Goal: Task Accomplishment & Management: Manage account settings

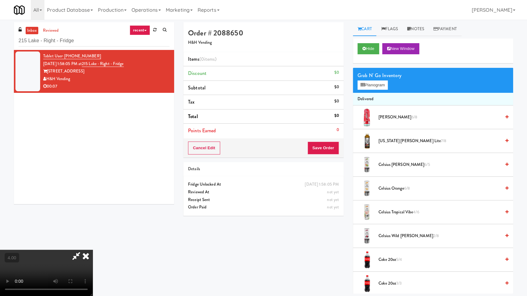
drag, startPoint x: 0, startPoint y: 0, endPoint x: 155, endPoint y: 198, distance: 251.5
click at [93, 250] on video at bounding box center [46, 273] width 93 height 46
click at [77, 250] on video at bounding box center [46, 273] width 93 height 46
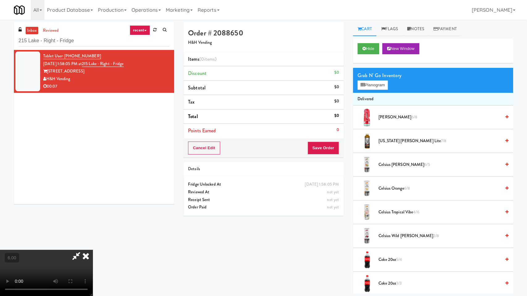
click at [90, 250] on video at bounding box center [46, 273] width 93 height 46
click at [93, 250] on video at bounding box center [46, 273] width 93 height 46
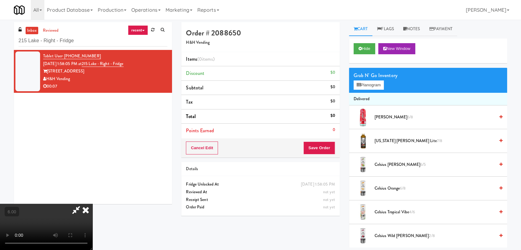
click at [93, 204] on video at bounding box center [46, 227] width 93 height 46
click at [368, 50] on button "Hide" at bounding box center [365, 48] width 22 height 11
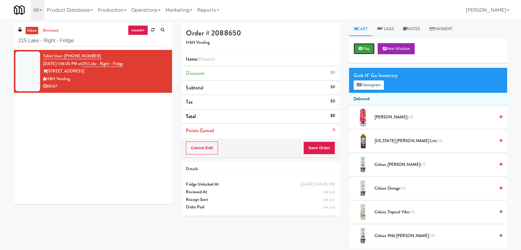
click at [367, 49] on button "Play" at bounding box center [364, 48] width 21 height 11
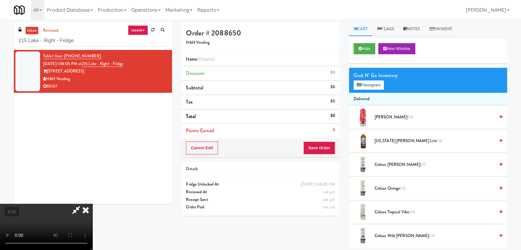
click at [93, 204] on video at bounding box center [46, 227] width 93 height 46
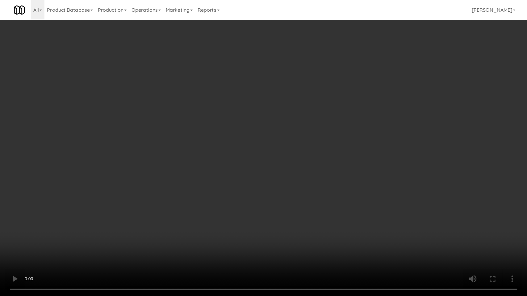
click at [187, 218] on video at bounding box center [263, 148] width 527 height 296
drag, startPoint x: 187, startPoint y: 218, endPoint x: 187, endPoint y: 188, distance: 29.9
click at [187, 218] on video at bounding box center [263, 148] width 527 height 296
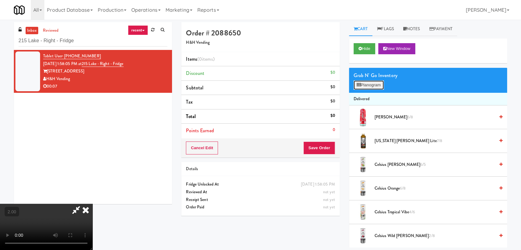
click at [371, 84] on button "Planogram" at bounding box center [369, 85] width 30 height 9
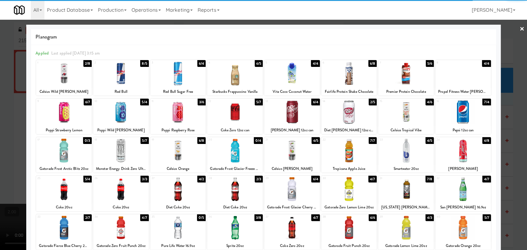
click at [172, 155] on div at bounding box center [178, 151] width 56 height 24
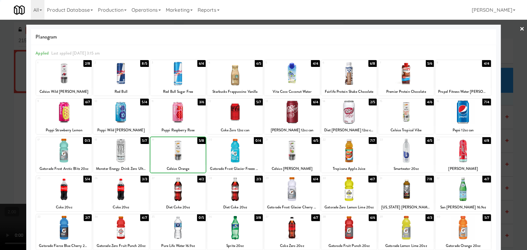
drag, startPoint x: 0, startPoint y: 75, endPoint x: 101, endPoint y: 93, distance: 103.1
click at [3, 76] on div at bounding box center [263, 125] width 527 height 250
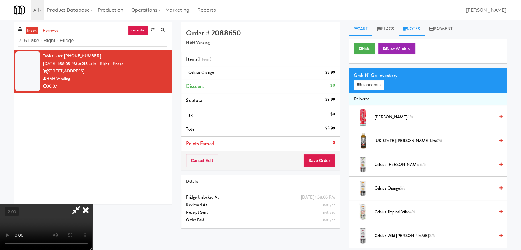
click at [413, 30] on link "Notes" at bounding box center [412, 29] width 26 height 14
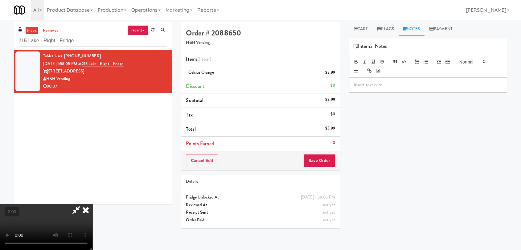
click at [399, 86] on p at bounding box center [428, 84] width 148 height 7
click at [93, 204] on icon at bounding box center [86, 210] width 14 height 12
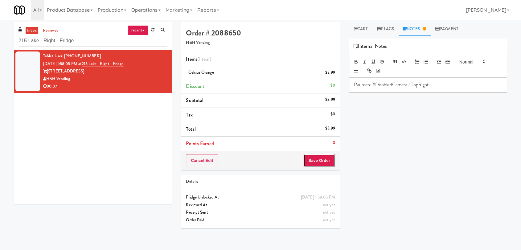
click at [317, 163] on button "Save Order" at bounding box center [319, 160] width 31 height 13
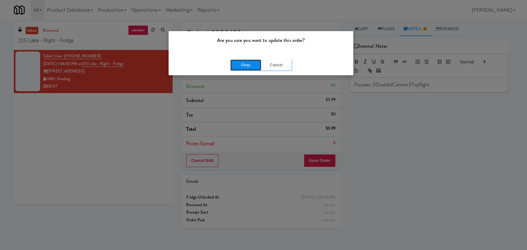
click at [251, 64] on button "Okay" at bounding box center [245, 65] width 31 height 11
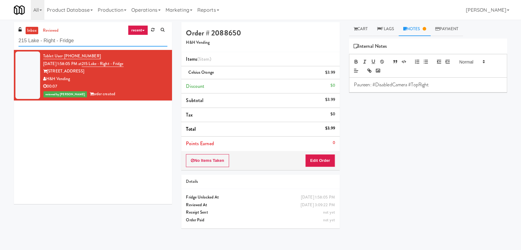
paste input "Ellicott House - Pantry"
drag, startPoint x: 132, startPoint y: 38, endPoint x: 12, endPoint y: 27, distance: 120.0
click at [10, 28] on div "inbox reviewed recent all unclear take inventory issue suspicious failed recent…" at bounding box center [93, 115] width 168 height 187
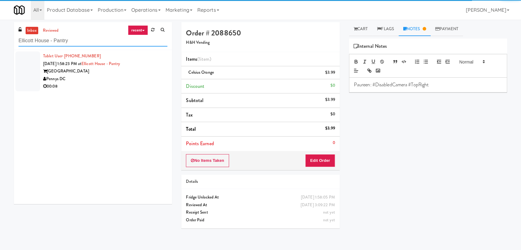
type input "Ellicott House - Pantry"
click at [109, 86] on div "00:08" at bounding box center [105, 87] width 124 height 8
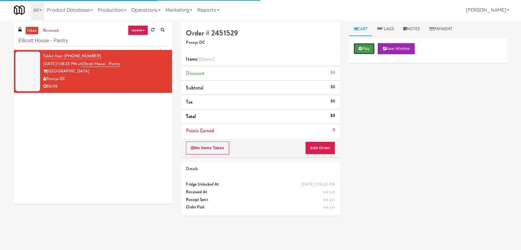
click at [366, 51] on button "Play" at bounding box center [364, 48] width 21 height 11
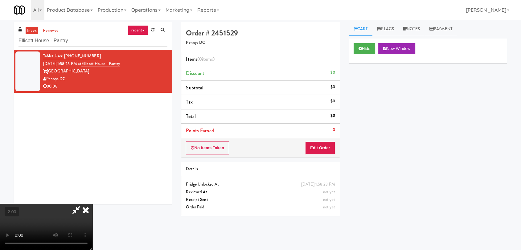
click at [93, 204] on video at bounding box center [46, 227] width 93 height 46
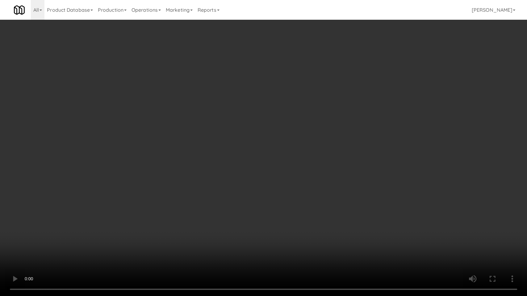
click at [279, 162] on video at bounding box center [263, 148] width 527 height 296
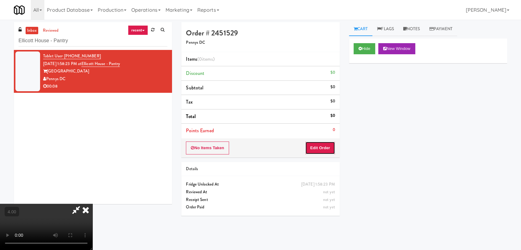
click at [330, 143] on button "Edit Order" at bounding box center [320, 148] width 30 height 13
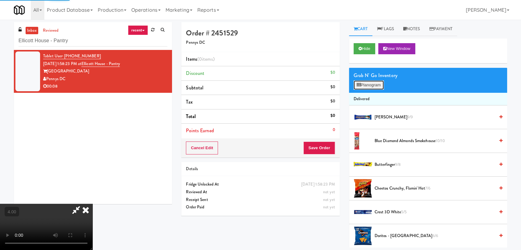
click at [371, 89] on button "Planogram" at bounding box center [369, 85] width 30 height 9
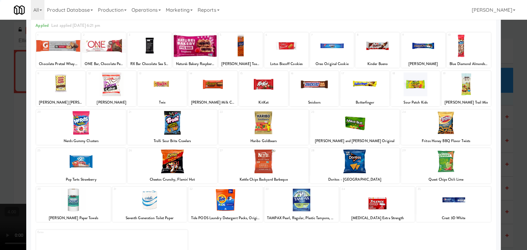
scroll to position [53, 0]
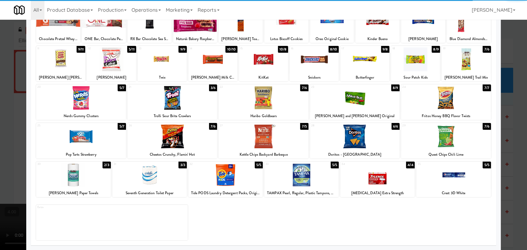
click at [272, 147] on div at bounding box center [262, 137] width 89 height 24
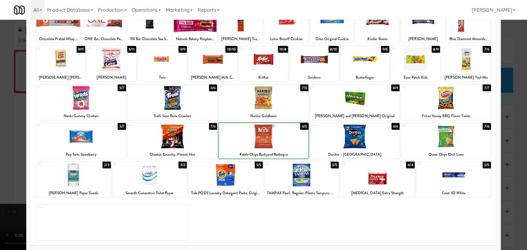
click at [0, 57] on div at bounding box center [263, 125] width 527 height 250
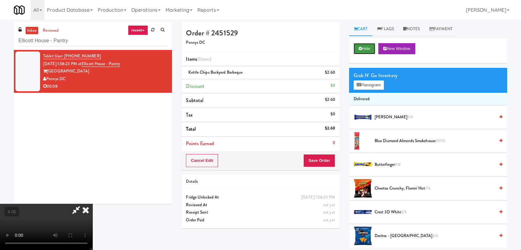
click at [362, 44] on button "Hide" at bounding box center [365, 48] width 22 height 11
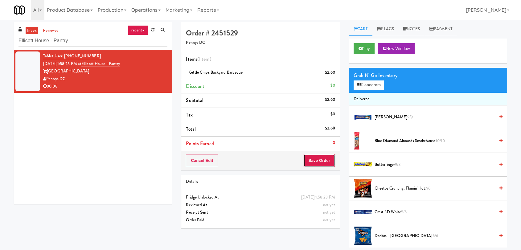
click at [316, 164] on button "Save Order" at bounding box center [319, 160] width 31 height 13
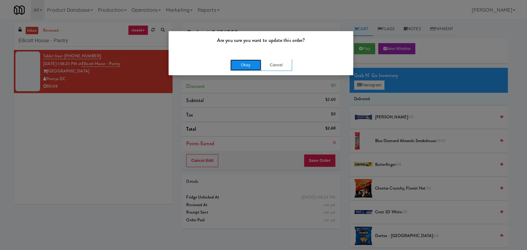
click at [241, 65] on button "Okay" at bounding box center [245, 65] width 31 height 11
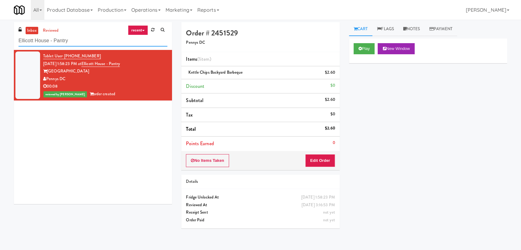
paste input "Fridge - Gym"
drag, startPoint x: 85, startPoint y: 38, endPoint x: 0, endPoint y: 39, distance: 84.9
click at [0, 39] on div "inbox reviewed recent all unclear take inventory issue suspicious failed recent…" at bounding box center [260, 135] width 521 height 226
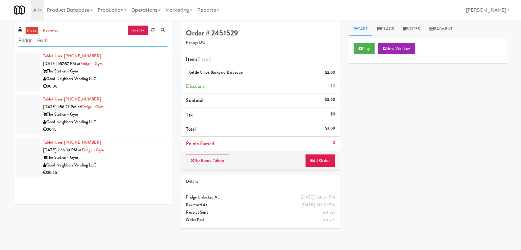
type input "Fridge - Gym"
click at [136, 77] on div "Good Neighbors Vending LLC" at bounding box center [105, 79] width 124 height 8
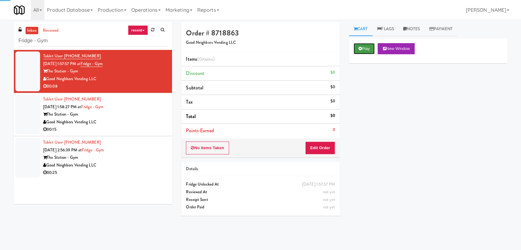
click at [360, 52] on button "Play" at bounding box center [364, 48] width 21 height 11
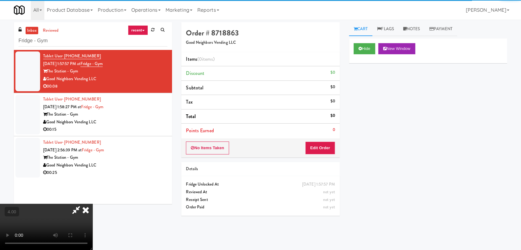
drag, startPoint x: 327, startPoint y: 137, endPoint x: 325, endPoint y: 143, distance: 5.5
click at [327, 139] on div "Order # 8718863 Good Neighbors Vending LLC Items (0 items ) Discount $0 Subtota…" at bounding box center [260, 89] width 158 height 135
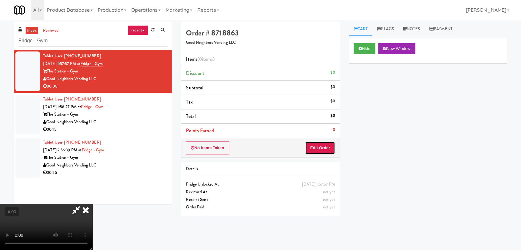
click at [325, 143] on button "Edit Order" at bounding box center [320, 148] width 30 height 13
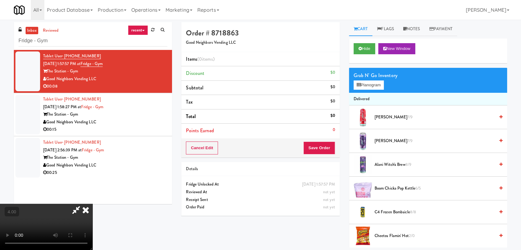
click at [93, 204] on video at bounding box center [46, 227] width 93 height 46
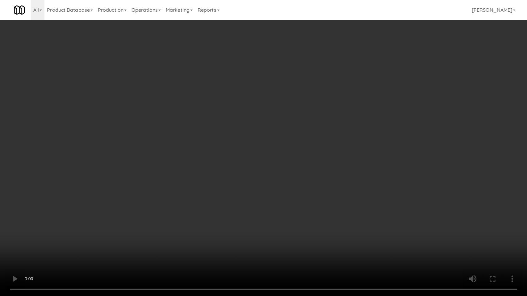
click at [184, 235] on video at bounding box center [263, 148] width 527 height 296
click at [172, 246] on video at bounding box center [263, 148] width 527 height 296
click at [165, 171] on video at bounding box center [263, 148] width 527 height 296
drag, startPoint x: 165, startPoint y: 171, endPoint x: 167, endPoint y: 140, distance: 31.6
click at [165, 171] on video at bounding box center [263, 148] width 527 height 296
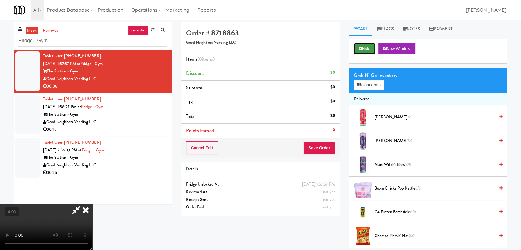
click at [361, 50] on icon at bounding box center [360, 49] width 3 height 4
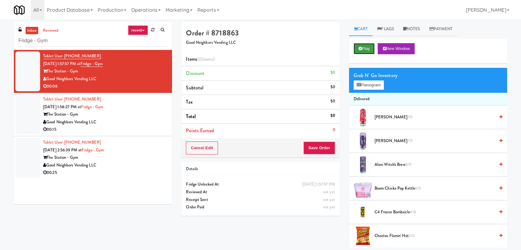
click at [361, 50] on icon at bounding box center [360, 49] width 3 height 4
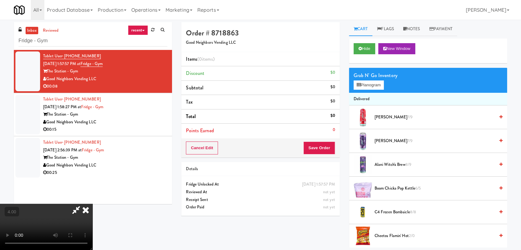
click at [93, 207] on video at bounding box center [46, 227] width 93 height 46
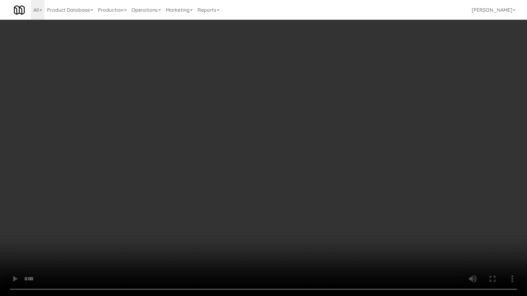
click at [149, 210] on video at bounding box center [263, 148] width 527 height 296
click at [148, 212] on video at bounding box center [263, 148] width 527 height 296
click at [148, 215] on video at bounding box center [263, 148] width 527 height 296
click at [149, 210] on video at bounding box center [263, 148] width 527 height 296
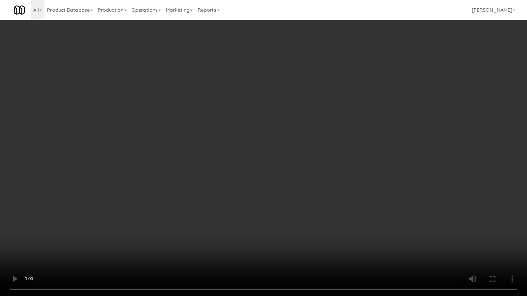
click at [149, 209] on video at bounding box center [263, 148] width 527 height 296
click at [139, 195] on video at bounding box center [263, 148] width 527 height 296
click at [136, 191] on video at bounding box center [263, 148] width 527 height 296
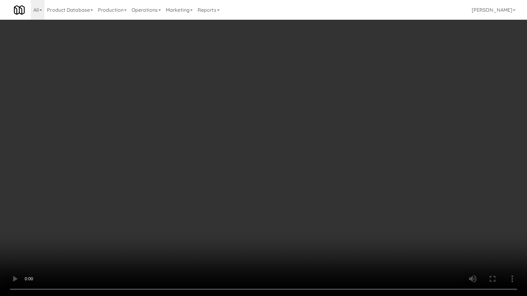
click at [109, 193] on video at bounding box center [263, 148] width 527 height 296
click at [105, 202] on video at bounding box center [263, 148] width 527 height 296
click at [106, 203] on video at bounding box center [263, 148] width 527 height 296
click at [123, 207] on video at bounding box center [263, 148] width 527 height 296
click at [142, 207] on video at bounding box center [263, 148] width 527 height 296
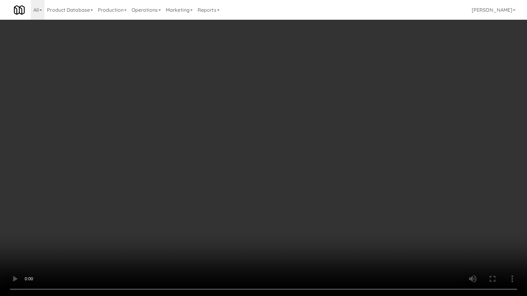
click at [141, 207] on video at bounding box center [263, 148] width 527 height 296
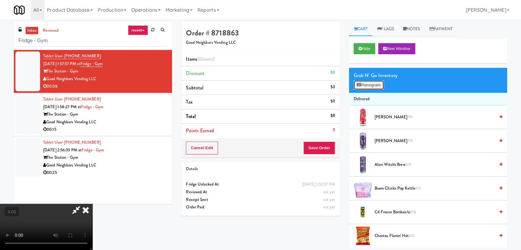
click at [362, 82] on button "Planogram" at bounding box center [369, 85] width 30 height 9
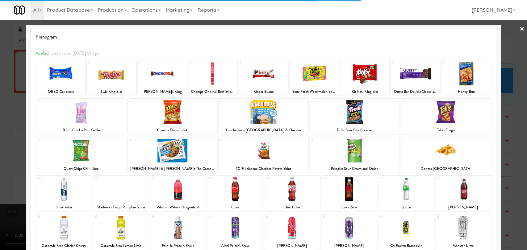
click at [176, 156] on div at bounding box center [171, 151] width 89 height 24
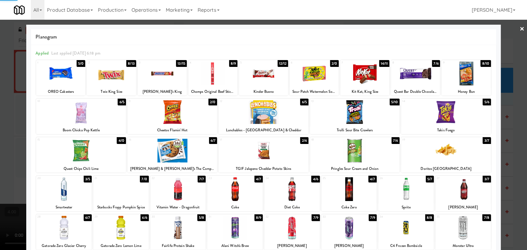
click at [0, 138] on div at bounding box center [263, 125] width 527 height 250
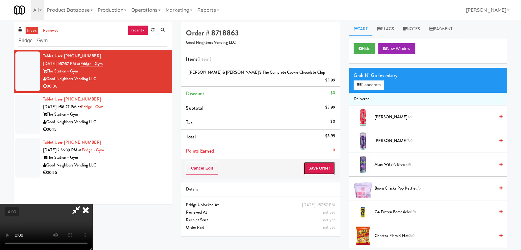
click at [317, 163] on button "Save Order" at bounding box center [319, 168] width 31 height 13
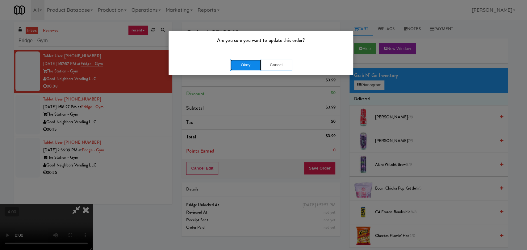
click at [255, 62] on button "Okay" at bounding box center [245, 65] width 31 height 11
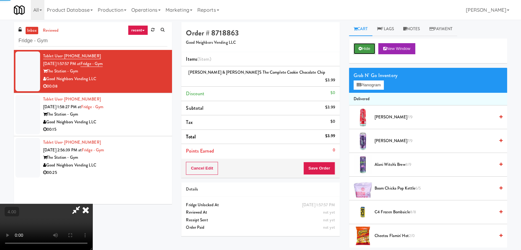
click at [357, 48] on button "Hide" at bounding box center [365, 48] width 22 height 11
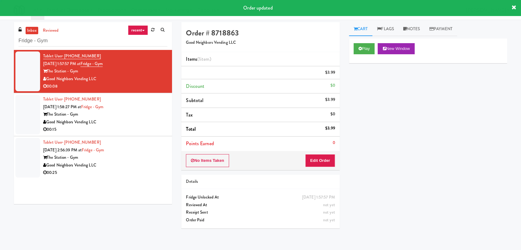
click at [146, 126] on div "00:15" at bounding box center [105, 130] width 124 height 8
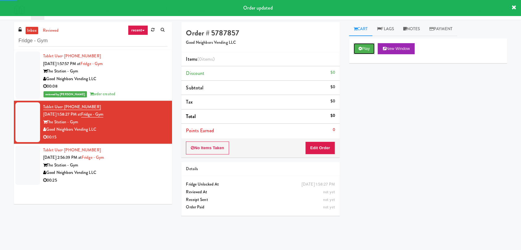
click at [366, 50] on button "Play" at bounding box center [364, 48] width 21 height 11
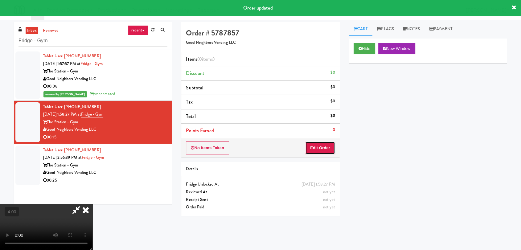
click at [320, 146] on button "Edit Order" at bounding box center [320, 148] width 30 height 13
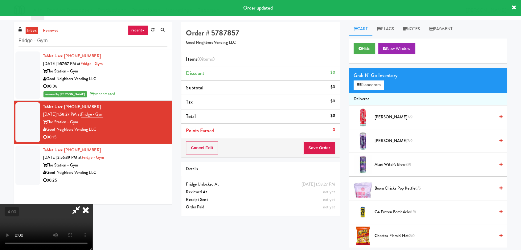
click at [93, 204] on video at bounding box center [46, 227] width 93 height 46
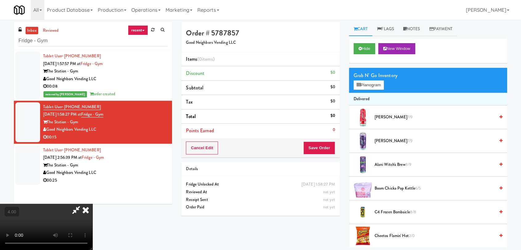
click at [93, 204] on video at bounding box center [46, 227] width 93 height 46
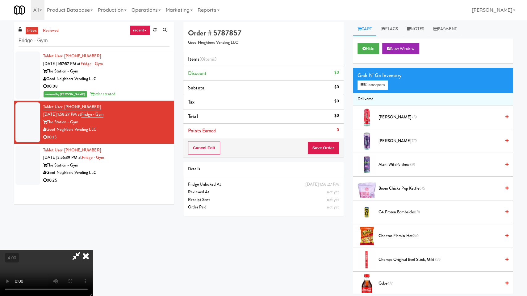
click at [93, 250] on video at bounding box center [46, 273] width 93 height 46
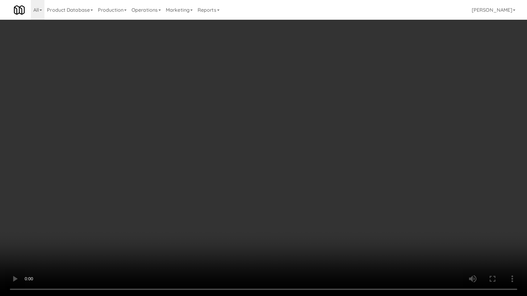
click at [157, 190] on video at bounding box center [263, 148] width 527 height 296
click at [156, 197] on video at bounding box center [263, 148] width 527 height 296
click at [157, 197] on video at bounding box center [263, 148] width 527 height 296
click at [168, 199] on video at bounding box center [263, 148] width 527 height 296
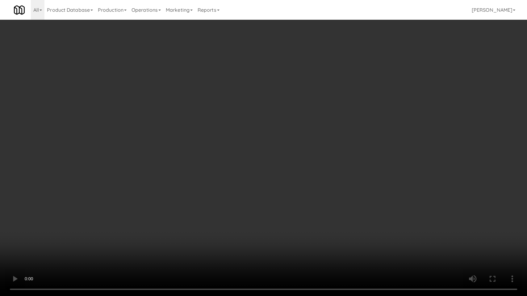
click at [168, 199] on video at bounding box center [263, 148] width 527 height 296
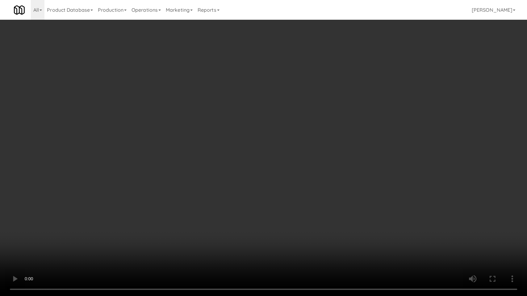
click at [168, 199] on video at bounding box center [263, 148] width 527 height 296
click at [163, 212] on video at bounding box center [263, 148] width 527 height 296
click at [157, 217] on video at bounding box center [263, 148] width 527 height 296
click at [156, 227] on video at bounding box center [263, 148] width 527 height 296
click at [156, 228] on video at bounding box center [263, 148] width 527 height 296
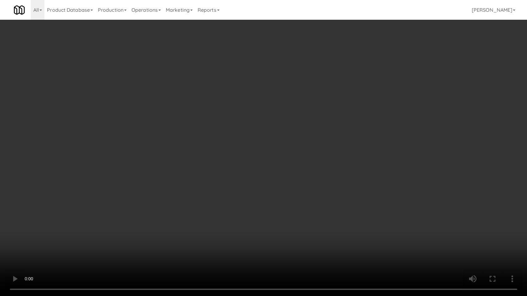
click at [153, 231] on video at bounding box center [263, 148] width 527 height 296
click at [194, 248] on video at bounding box center [263, 148] width 527 height 296
click at [193, 244] on video at bounding box center [263, 148] width 527 height 296
click at [189, 242] on video at bounding box center [263, 148] width 527 height 296
click at [184, 238] on video at bounding box center [263, 148] width 527 height 296
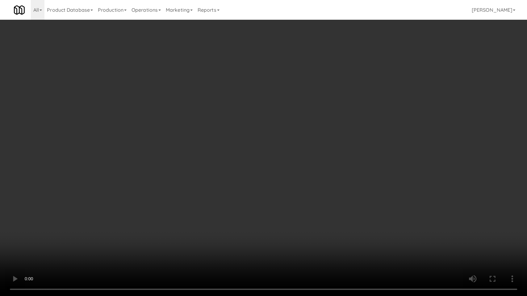
click at [184, 238] on video at bounding box center [263, 148] width 527 height 296
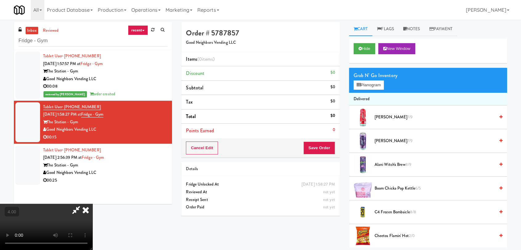
click at [93, 204] on video at bounding box center [46, 227] width 93 height 46
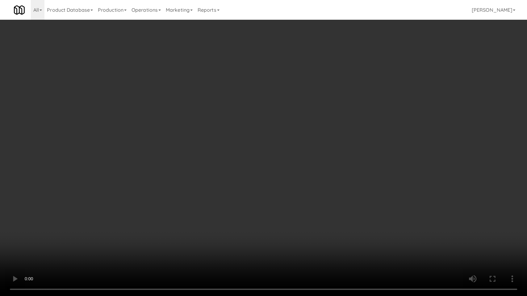
click at [72, 250] on video at bounding box center [263, 148] width 527 height 296
click at [178, 220] on video at bounding box center [263, 148] width 527 height 296
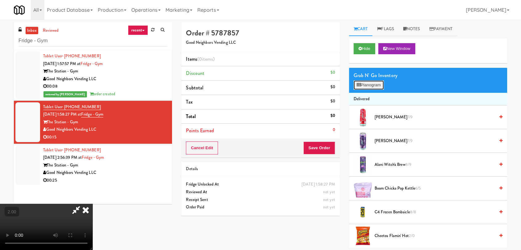
click at [371, 81] on button "Planogram" at bounding box center [369, 85] width 30 height 9
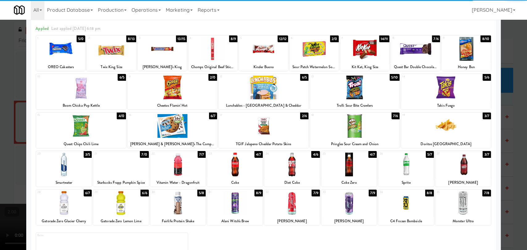
scroll to position [53, 0]
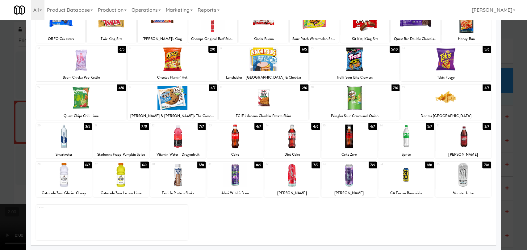
click at [188, 104] on div at bounding box center [171, 98] width 89 height 24
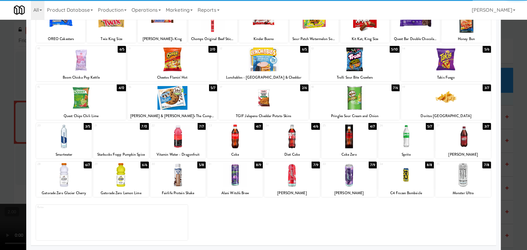
click at [184, 176] on div at bounding box center [178, 175] width 56 height 24
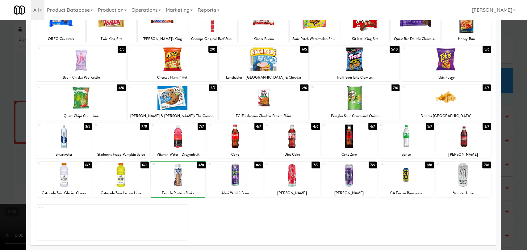
click at [0, 112] on div at bounding box center [263, 125] width 527 height 250
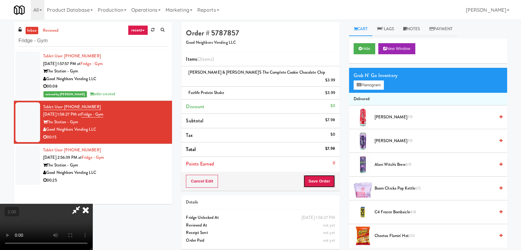
click at [331, 175] on button "Save Order" at bounding box center [319, 181] width 31 height 13
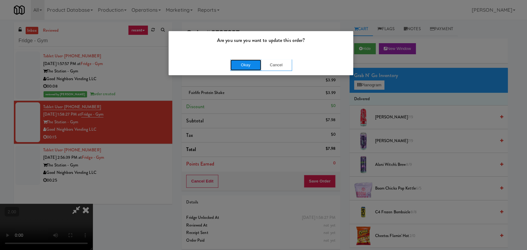
click at [244, 60] on button "Okay" at bounding box center [245, 65] width 31 height 11
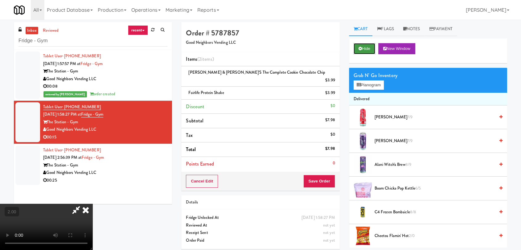
click at [363, 52] on button "Hide" at bounding box center [365, 48] width 22 height 11
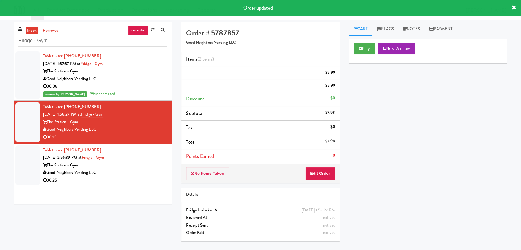
click at [152, 159] on div "Tablet User · (216) 501-3558 [DATE] 2:56:39 PM at [GEOGRAPHIC_DATA] - Gym Good …" at bounding box center [105, 166] width 124 height 38
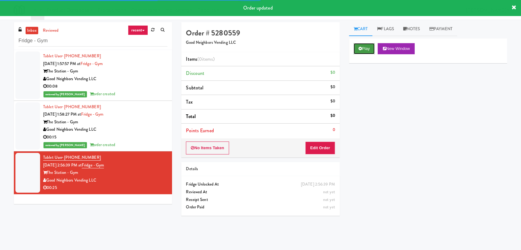
click at [362, 48] on icon at bounding box center [360, 49] width 3 height 4
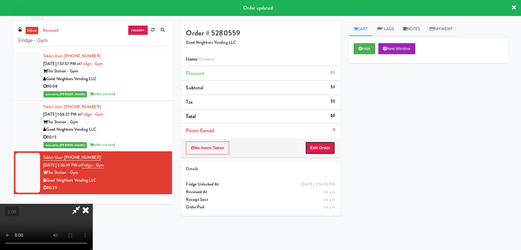
click at [321, 147] on button "Edit Order" at bounding box center [320, 148] width 30 height 13
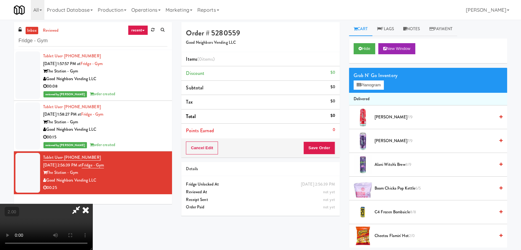
click at [93, 204] on video at bounding box center [46, 227] width 93 height 46
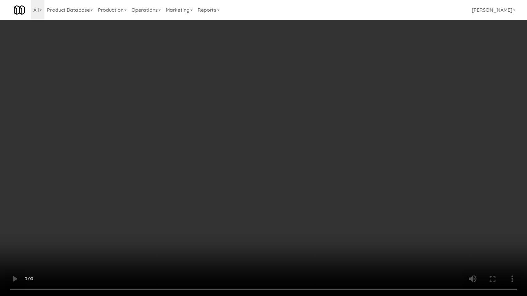
click at [197, 250] on video at bounding box center [263, 148] width 527 height 296
click at [187, 246] on video at bounding box center [263, 148] width 527 height 296
click at [165, 246] on video at bounding box center [263, 148] width 527 height 296
click at [164, 244] on video at bounding box center [263, 148] width 527 height 296
click at [311, 241] on video at bounding box center [263, 148] width 527 height 296
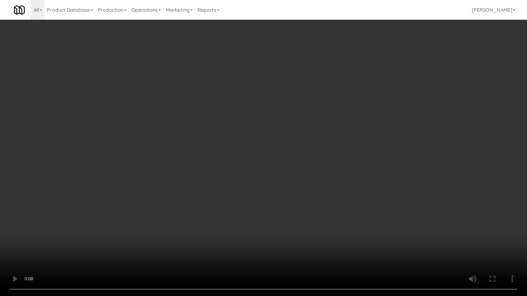
click at [292, 227] on video at bounding box center [263, 148] width 527 height 296
click at [292, 226] on video at bounding box center [263, 148] width 527 height 296
click at [261, 225] on video at bounding box center [263, 148] width 527 height 296
click at [262, 224] on video at bounding box center [263, 148] width 527 height 296
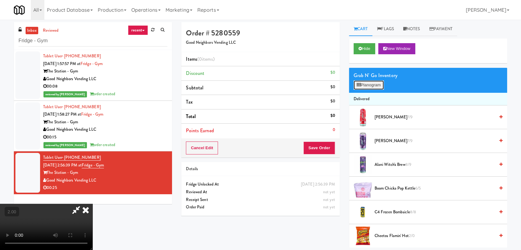
click at [374, 86] on button "Planogram" at bounding box center [369, 85] width 30 height 9
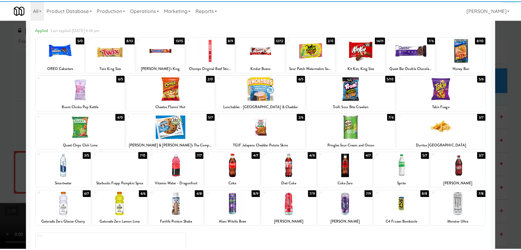
scroll to position [53, 0]
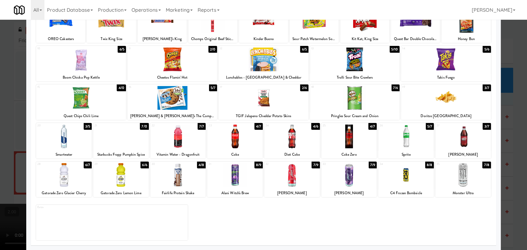
click at [354, 180] on div at bounding box center [349, 175] width 56 height 24
click at [169, 172] on div at bounding box center [178, 175] width 56 height 24
click at [0, 117] on div at bounding box center [263, 125] width 527 height 250
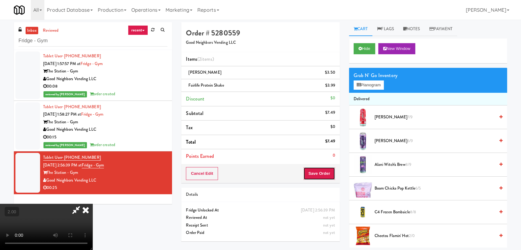
click at [320, 168] on button "Save Order" at bounding box center [319, 173] width 31 height 13
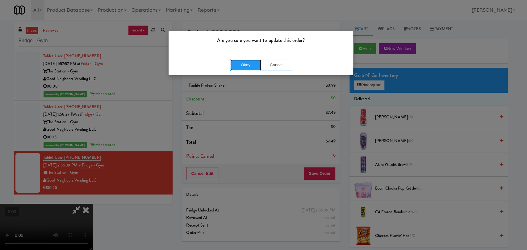
drag, startPoint x: 239, startPoint y: 60, endPoint x: 264, endPoint y: 66, distance: 26.2
click at [239, 60] on button "Okay" at bounding box center [245, 65] width 31 height 11
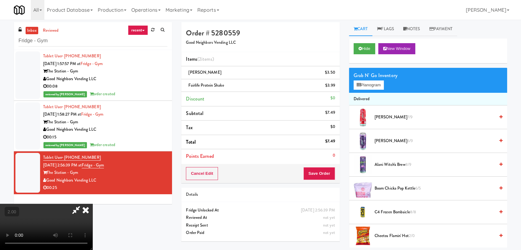
click at [93, 204] on icon at bounding box center [86, 210] width 14 height 12
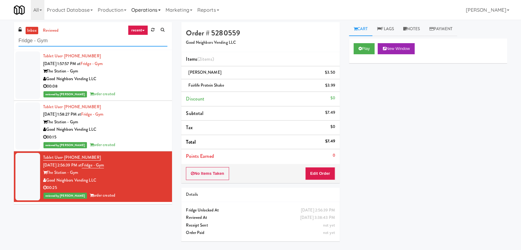
drag, startPoint x: 54, startPoint y: 43, endPoint x: 159, endPoint y: 3, distance: 113.2
click at [64, 39] on input "Fridge - Gym" at bounding box center [93, 40] width 149 height 11
drag, startPoint x: 79, startPoint y: 41, endPoint x: 0, endPoint y: 37, distance: 79.1
click at [0, 37] on div "inbox reviewed recent all unclear take inventory issue suspicious failed recent…" at bounding box center [260, 135] width 521 height 226
paste input "Legacy - Cooler - Right"
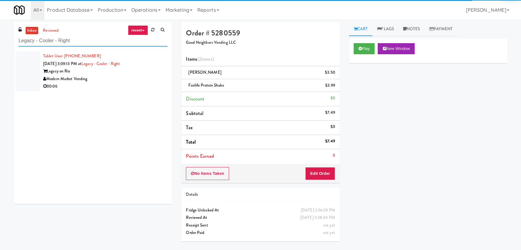
type input "Legacy - Cooler - Right"
click at [143, 84] on div "00:06" at bounding box center [105, 87] width 124 height 8
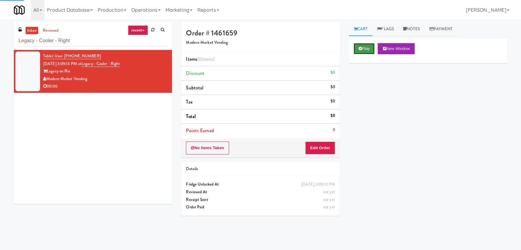
click at [355, 48] on button "Play" at bounding box center [364, 48] width 21 height 11
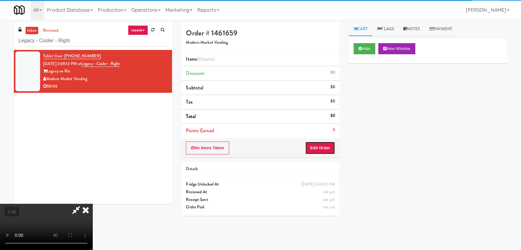
click at [313, 147] on button "Edit Order" at bounding box center [320, 148] width 30 height 13
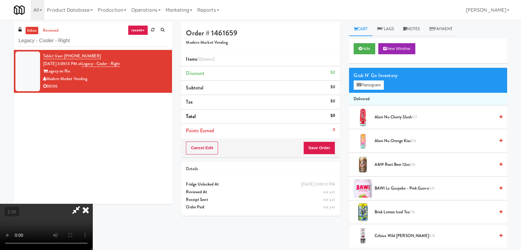
click at [93, 204] on video at bounding box center [46, 227] width 93 height 46
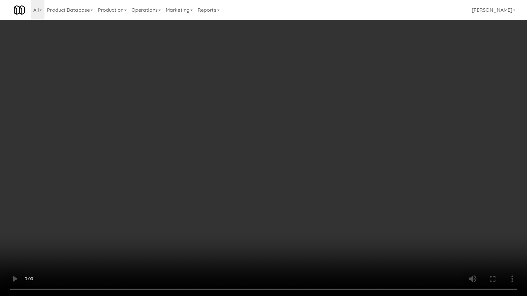
click at [223, 250] on video at bounding box center [263, 148] width 527 height 296
click at [222, 234] on video at bounding box center [263, 148] width 527 height 296
click at [206, 192] on video at bounding box center [263, 148] width 527 height 296
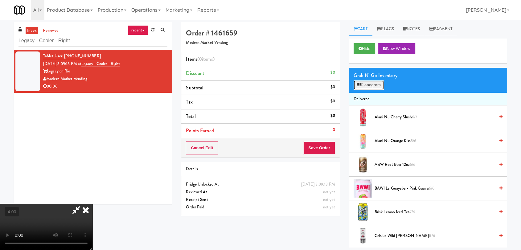
click at [370, 87] on button "Planogram" at bounding box center [369, 85] width 30 height 9
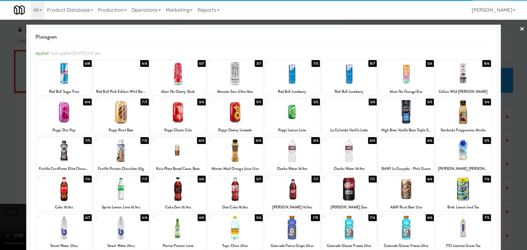
click at [59, 115] on div at bounding box center [64, 112] width 56 height 24
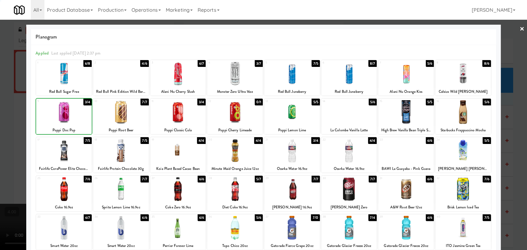
click at [1, 90] on div at bounding box center [263, 125] width 527 height 250
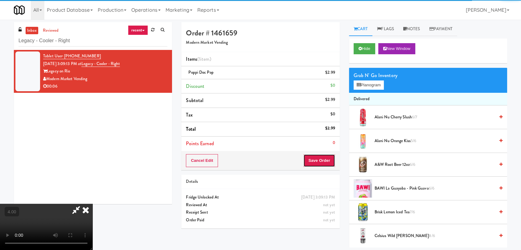
click at [317, 166] on button "Save Order" at bounding box center [319, 160] width 31 height 13
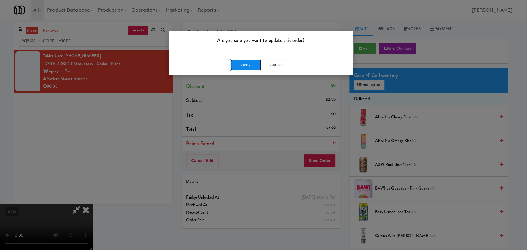
click at [252, 70] on button "Okay" at bounding box center [245, 65] width 31 height 11
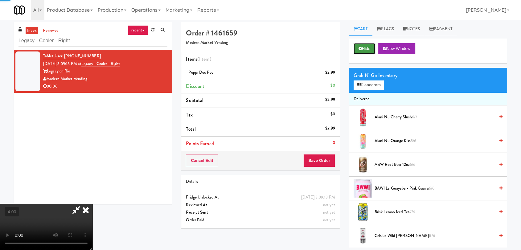
click at [360, 48] on icon at bounding box center [360, 49] width 3 height 4
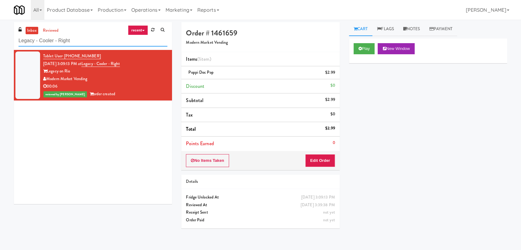
drag, startPoint x: 52, startPoint y: 39, endPoint x: 0, endPoint y: 37, distance: 52.5
click at [0, 37] on div "inbox reviewed recent all unclear take inventory issue suspicious failed recent…" at bounding box center [260, 135] width 521 height 226
paste input "Estate - Cooler - Lef"
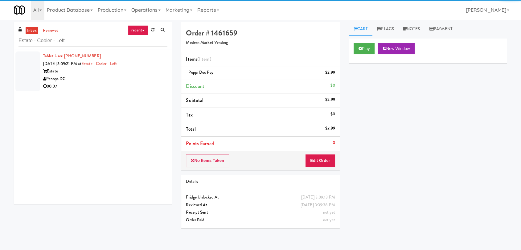
click at [143, 83] on div "00:07" at bounding box center [105, 87] width 124 height 8
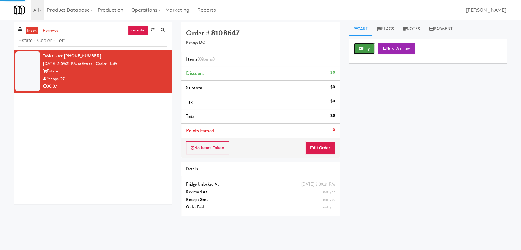
click at [358, 50] on button "Play" at bounding box center [364, 48] width 21 height 11
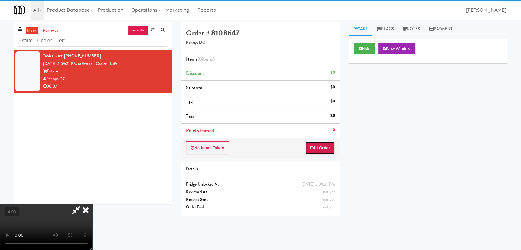
click at [318, 146] on button "Edit Order" at bounding box center [320, 148] width 30 height 13
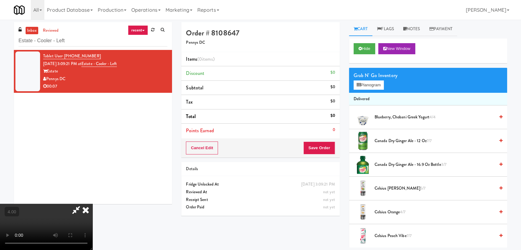
click at [93, 204] on video at bounding box center [46, 227] width 93 height 46
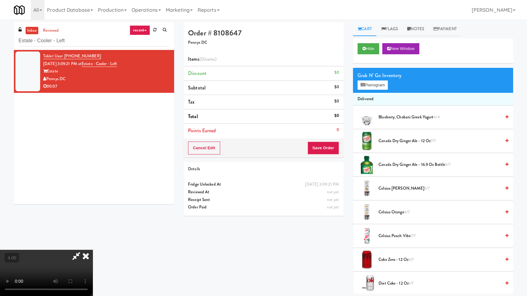
click at [93, 250] on video at bounding box center [46, 273] width 93 height 46
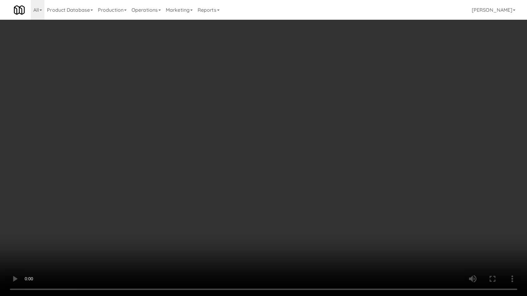
click at [243, 169] on video at bounding box center [263, 148] width 527 height 296
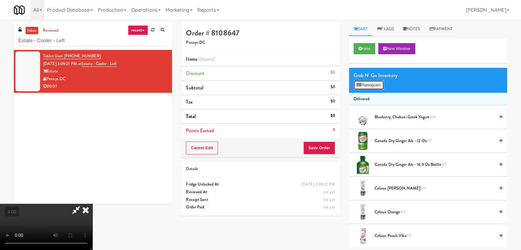
click at [375, 81] on button "Planogram" at bounding box center [369, 85] width 30 height 9
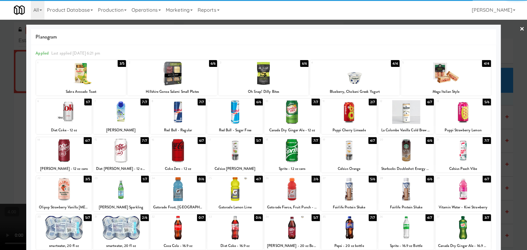
click at [70, 187] on div at bounding box center [64, 189] width 56 height 24
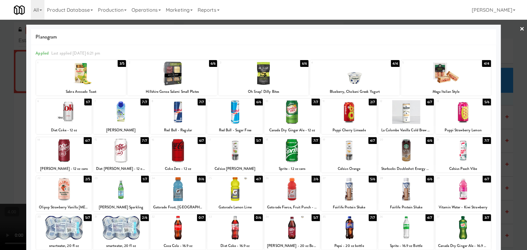
click at [354, 122] on div at bounding box center [349, 112] width 56 height 24
click at [0, 97] on div at bounding box center [263, 125] width 527 height 250
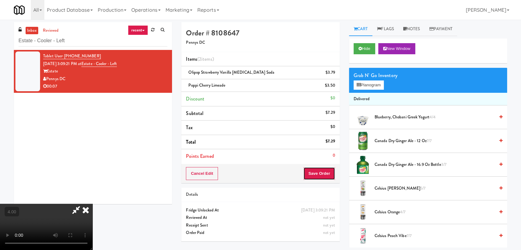
click at [322, 168] on button "Save Order" at bounding box center [319, 173] width 31 height 13
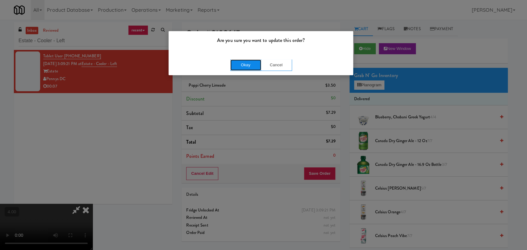
click at [247, 65] on button "Okay" at bounding box center [245, 65] width 31 height 11
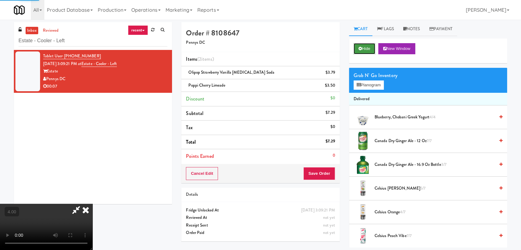
click at [365, 50] on button "Hide" at bounding box center [365, 48] width 22 height 11
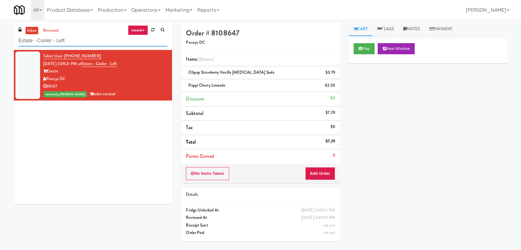
drag, startPoint x: 121, startPoint y: 38, endPoint x: 0, endPoint y: 30, distance: 121.2
click at [0, 30] on div "inbox reviewed recent all unclear take inventory issue suspicious failed recent…" at bounding box center [260, 135] width 521 height 226
paste input "MH - Pantry - Righ"
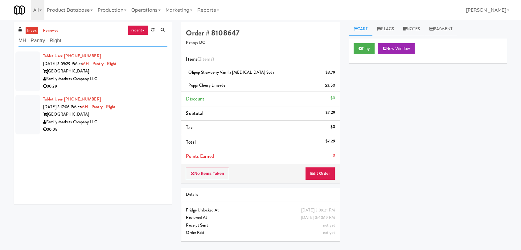
type input "MH - Pantry - Right"
click at [122, 83] on div "00:29" at bounding box center [105, 87] width 124 height 8
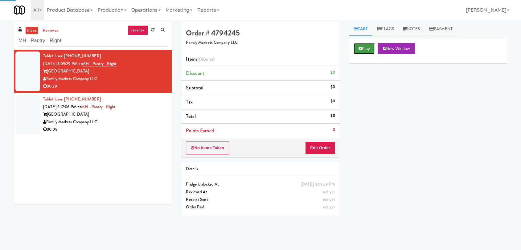
click at [360, 46] on button "Play" at bounding box center [364, 48] width 21 height 11
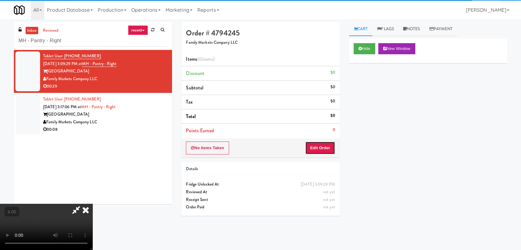
click at [310, 149] on button "Edit Order" at bounding box center [320, 148] width 30 height 13
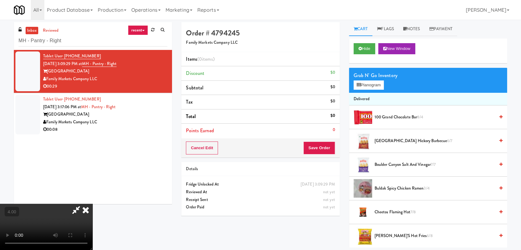
click at [93, 204] on video at bounding box center [46, 227] width 93 height 46
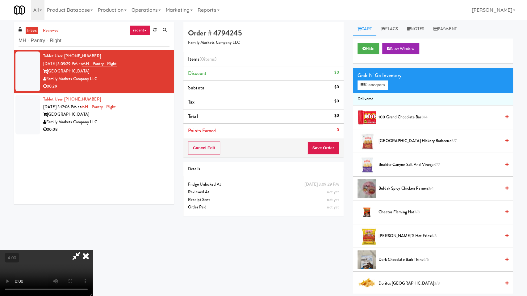
click at [93, 250] on video at bounding box center [46, 273] width 93 height 46
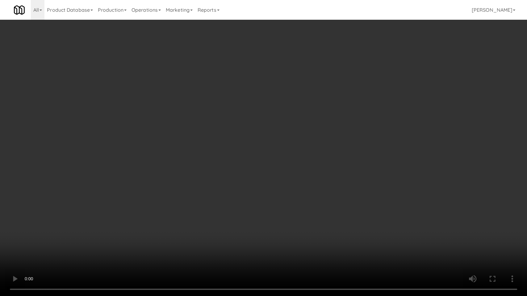
click at [330, 157] on video at bounding box center [263, 148] width 527 height 296
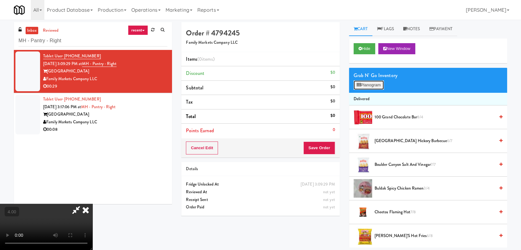
click at [378, 84] on button "Planogram" at bounding box center [369, 85] width 30 height 9
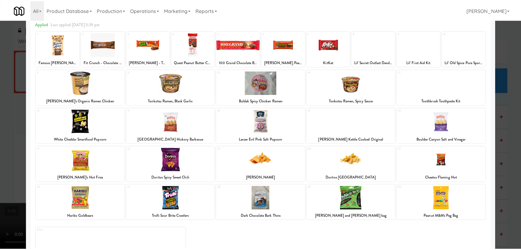
scroll to position [53, 0]
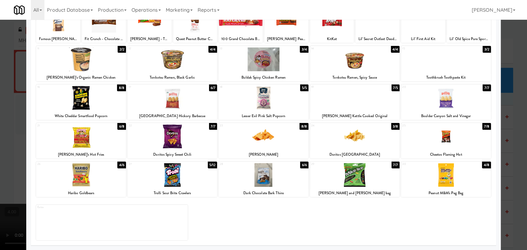
click at [433, 179] on div at bounding box center [445, 175] width 89 height 24
click at [444, 107] on div at bounding box center [445, 98] width 89 height 24
click at [499, 110] on div at bounding box center [263, 125] width 527 height 250
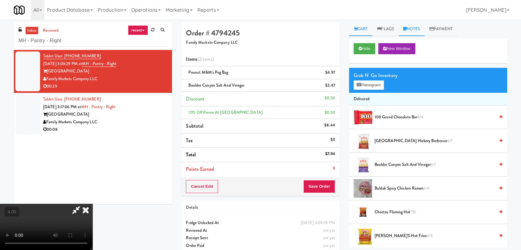
click at [425, 27] on link "Notes" at bounding box center [412, 29] width 26 height 14
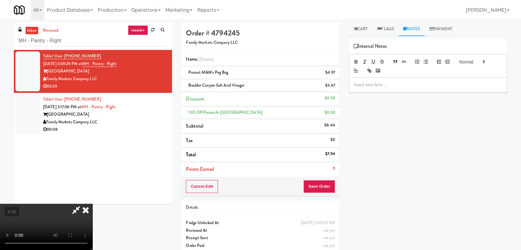
click at [398, 87] on p at bounding box center [428, 84] width 148 height 7
click at [93, 204] on icon at bounding box center [86, 210] width 14 height 12
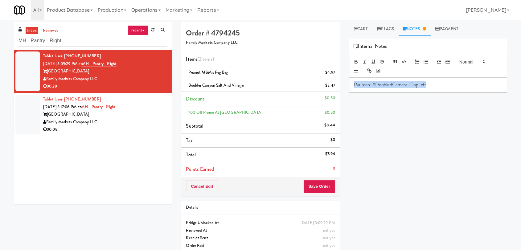
drag, startPoint x: 462, startPoint y: 86, endPoint x: 341, endPoint y: 80, distance: 120.5
click at [341, 80] on div "Order # 4794245 Family Markets Company LLC Items (2 items ) Peanut M&M's Peg Ba…" at bounding box center [344, 140] width 335 height 237
copy p "Paureen: #DisabledCamera #TopLeft"
click at [314, 188] on button "Save Order" at bounding box center [319, 186] width 31 height 13
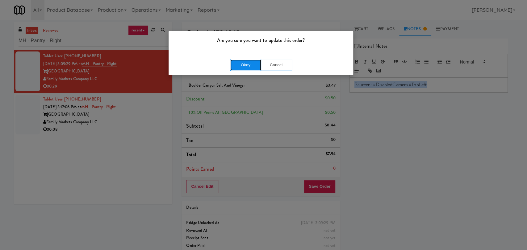
click at [245, 70] on button "Okay" at bounding box center [245, 65] width 31 height 11
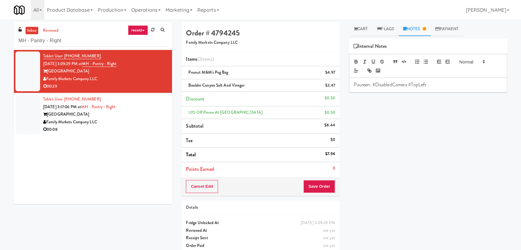
click at [152, 118] on div "[GEOGRAPHIC_DATA]" at bounding box center [105, 115] width 124 height 8
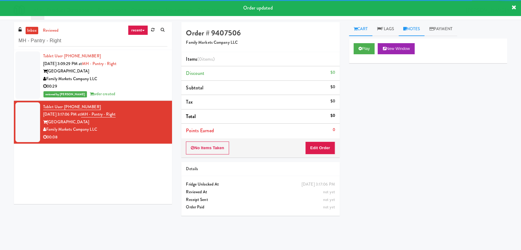
click at [405, 30] on icon at bounding box center [405, 29] width 3 height 4
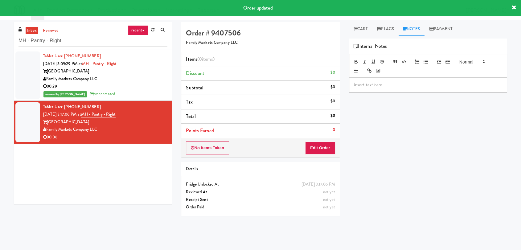
click at [370, 90] on div at bounding box center [429, 85] width 158 height 14
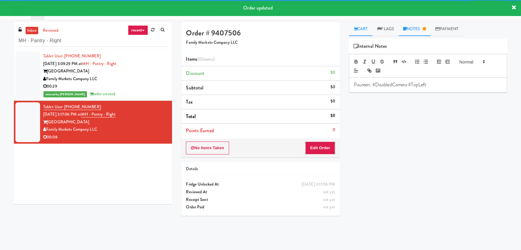
click at [364, 33] on link "Cart" at bounding box center [361, 29] width 24 height 14
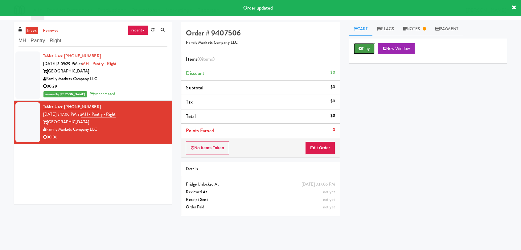
click at [367, 48] on button "Play" at bounding box center [364, 48] width 21 height 11
